Goal: Check status

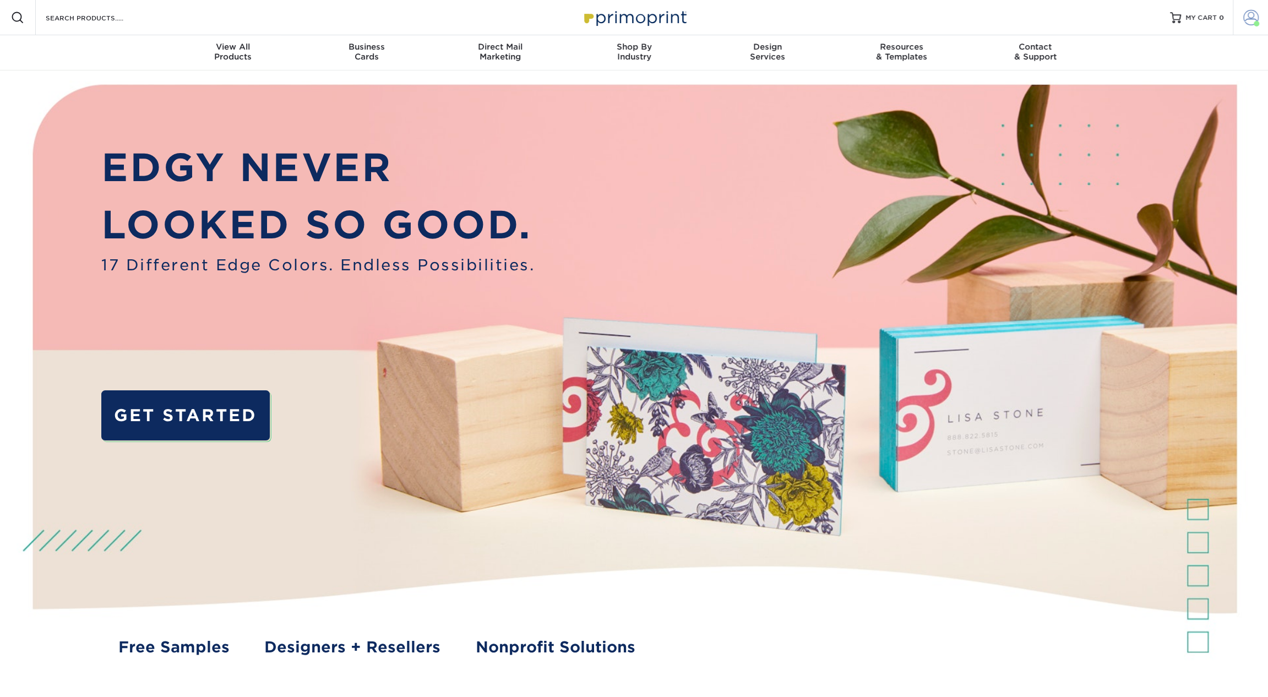
click at [1256, 16] on span at bounding box center [1250, 17] width 15 height 15
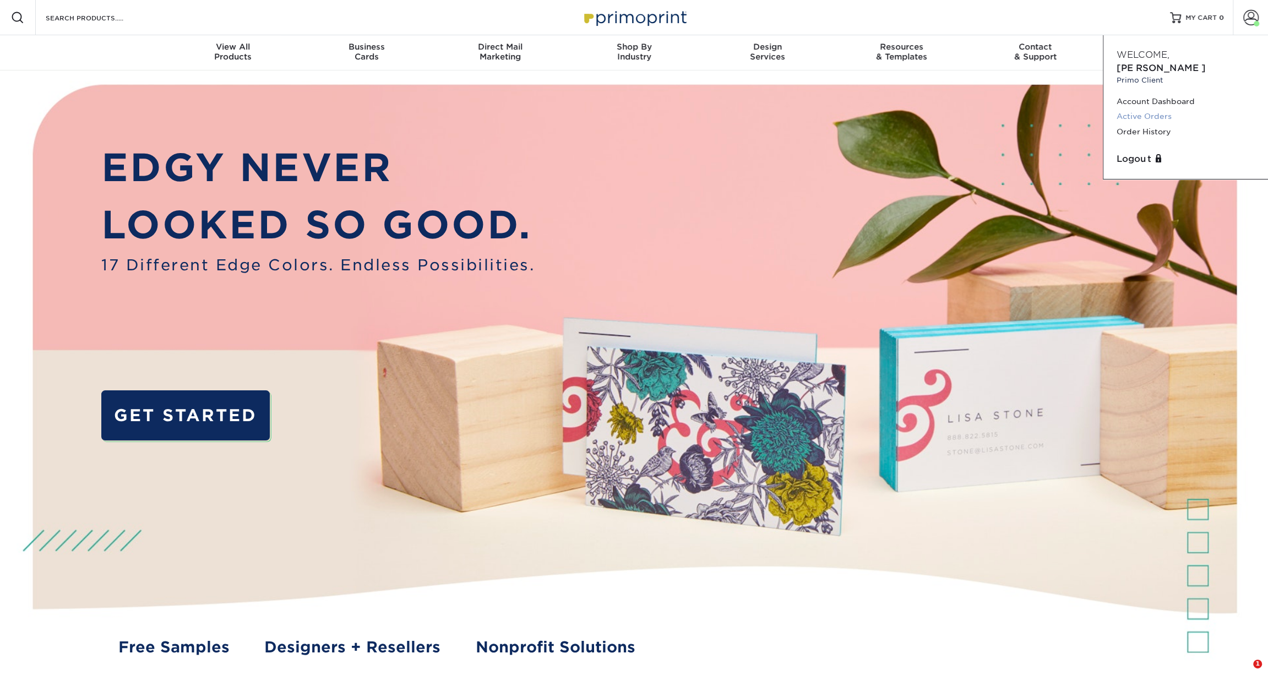
click at [1151, 109] on link "Active Orders" at bounding box center [1186, 116] width 138 height 15
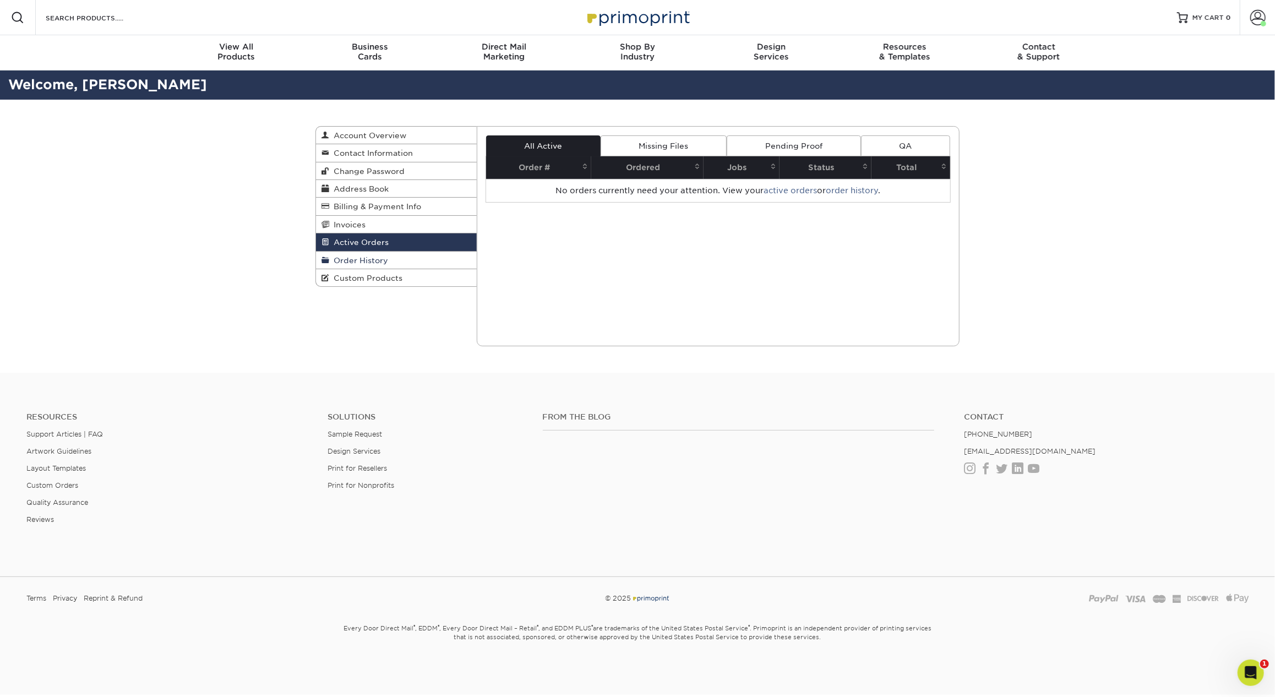
click at [345, 263] on span "Order History" at bounding box center [358, 260] width 59 height 9
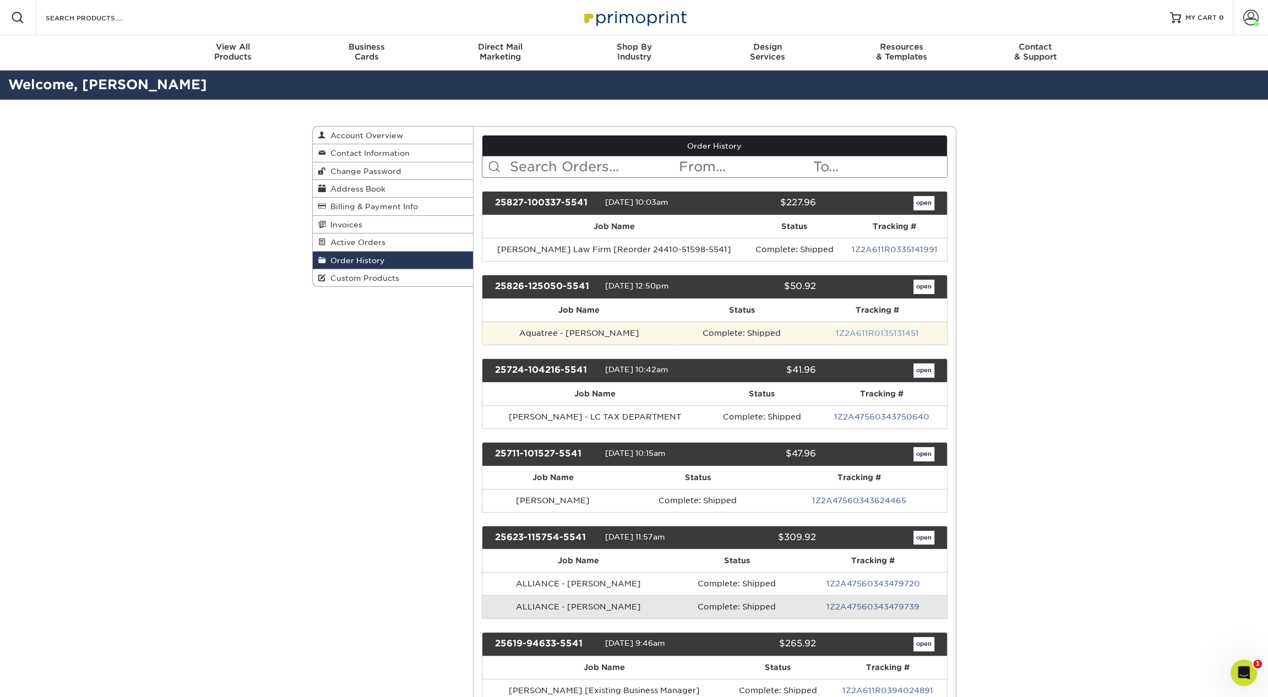
click at [854, 329] on link "1Z2A611R0135131451" at bounding box center [877, 333] width 83 height 9
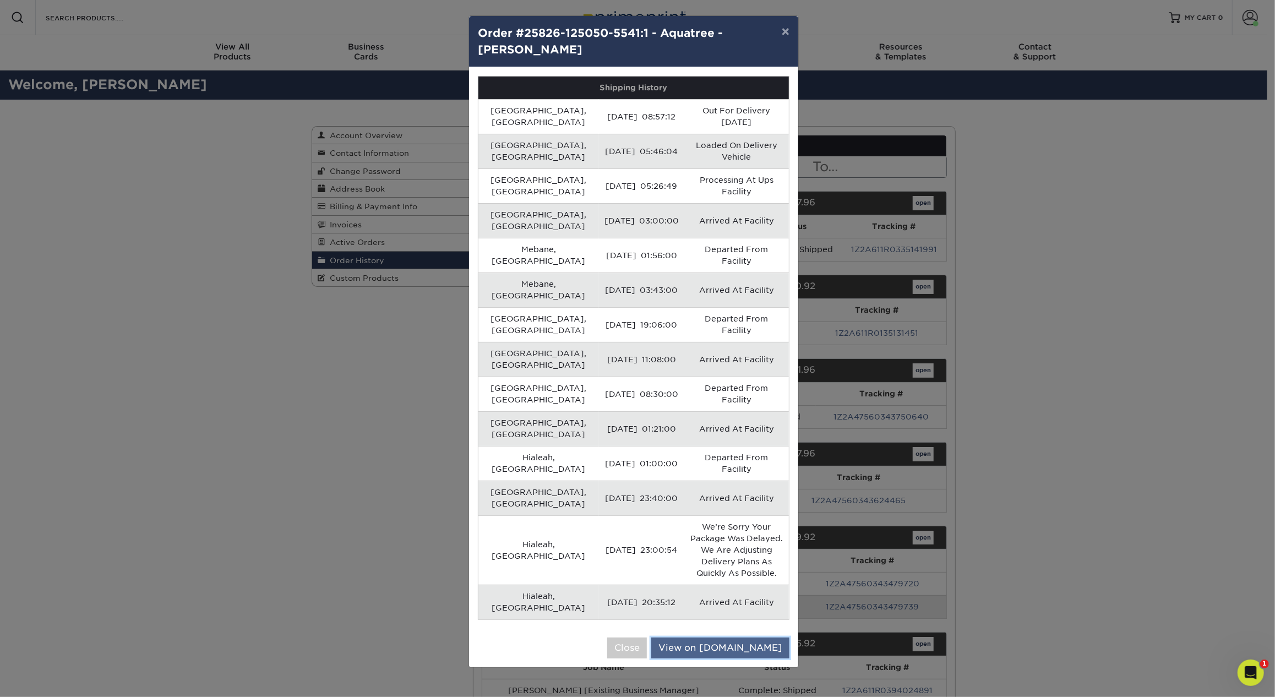
click at [723, 638] on link "View on UPS.com" at bounding box center [720, 648] width 138 height 21
